Goal: Find contact information: Find contact information

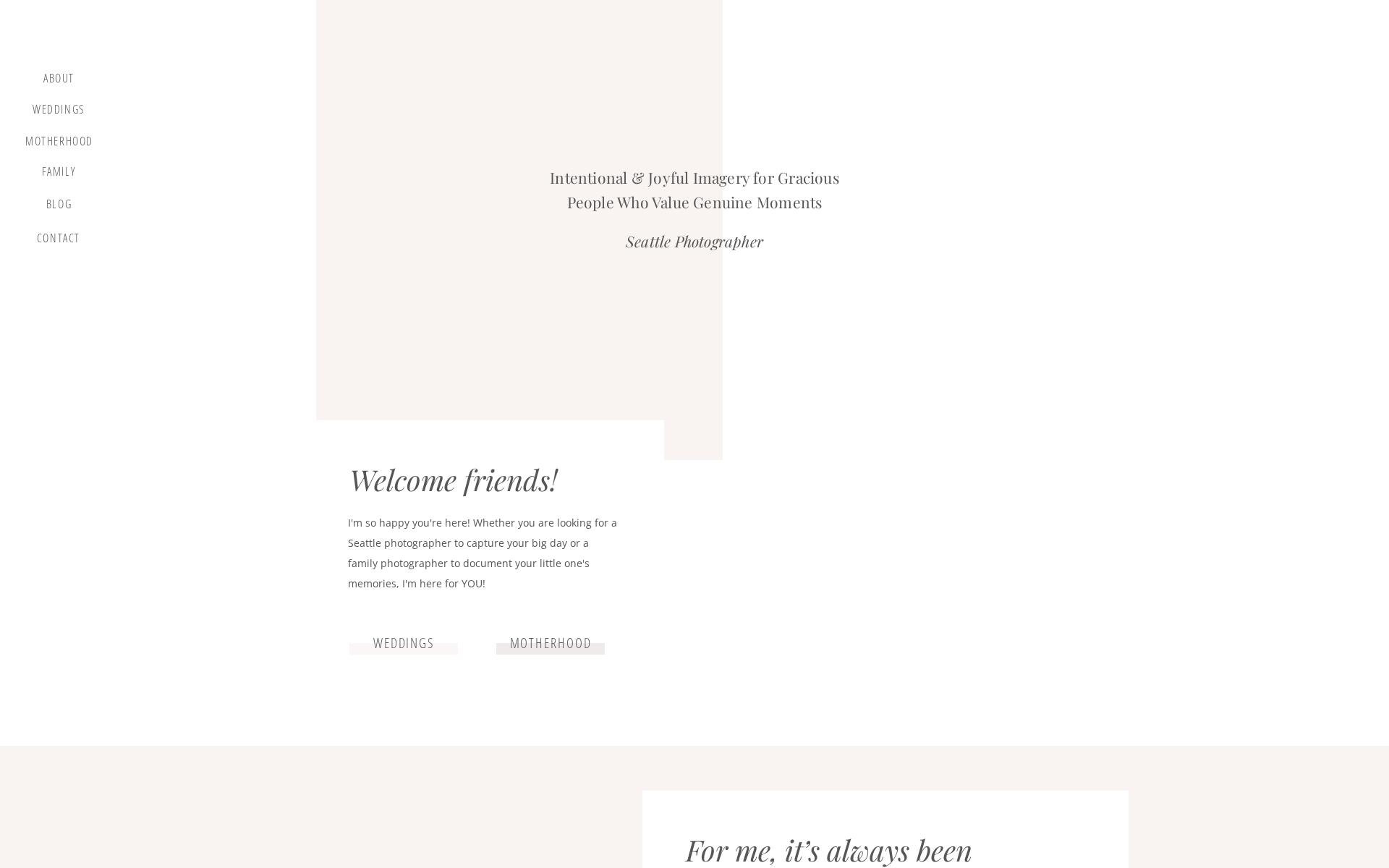
scroll to position [2616, 0]
